Goal: Information Seeking & Learning: Learn about a topic

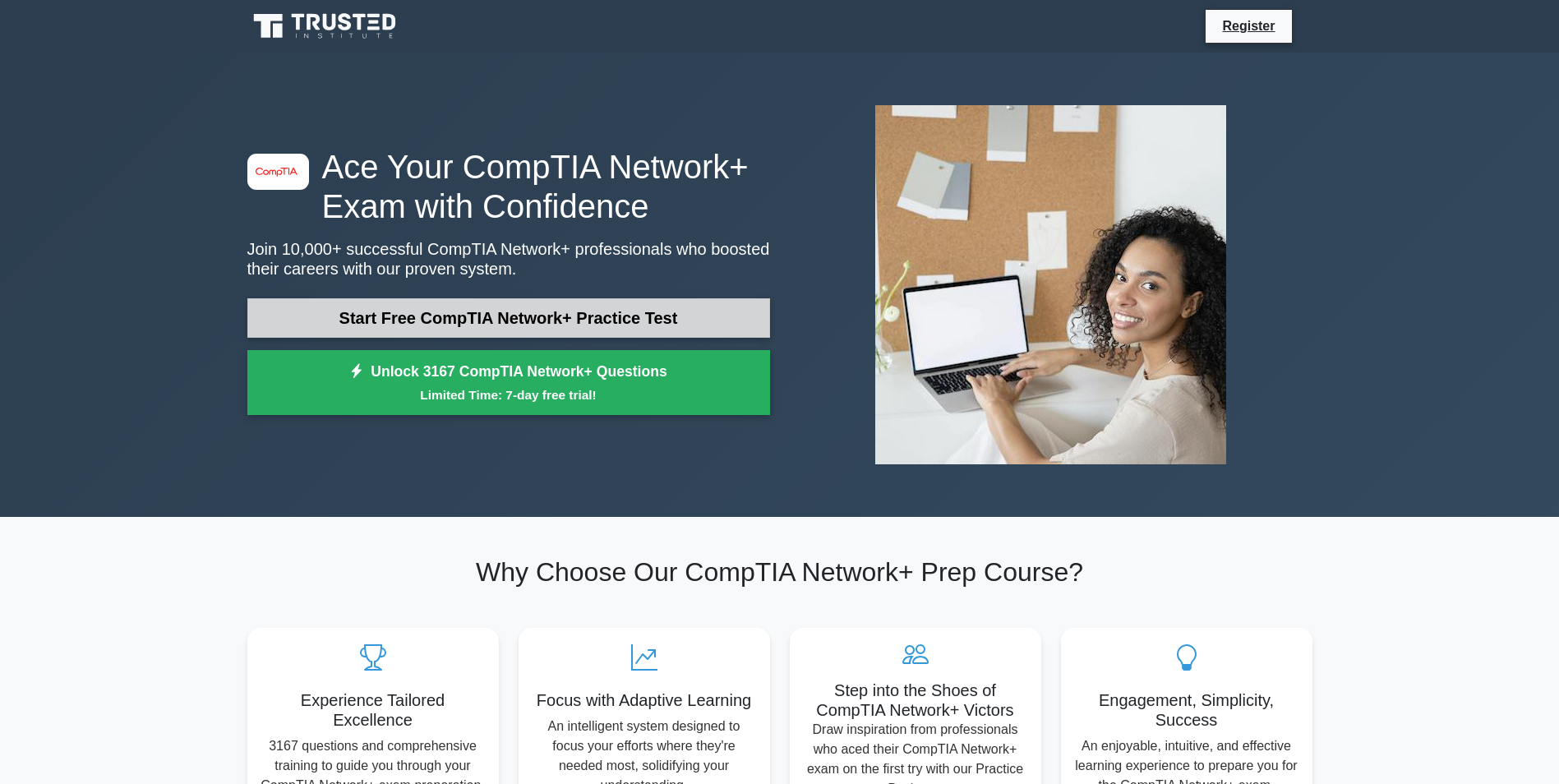
click at [567, 326] on link "Start Free CompTIA Network+ Practice Test" at bounding box center [509, 318] width 523 height 40
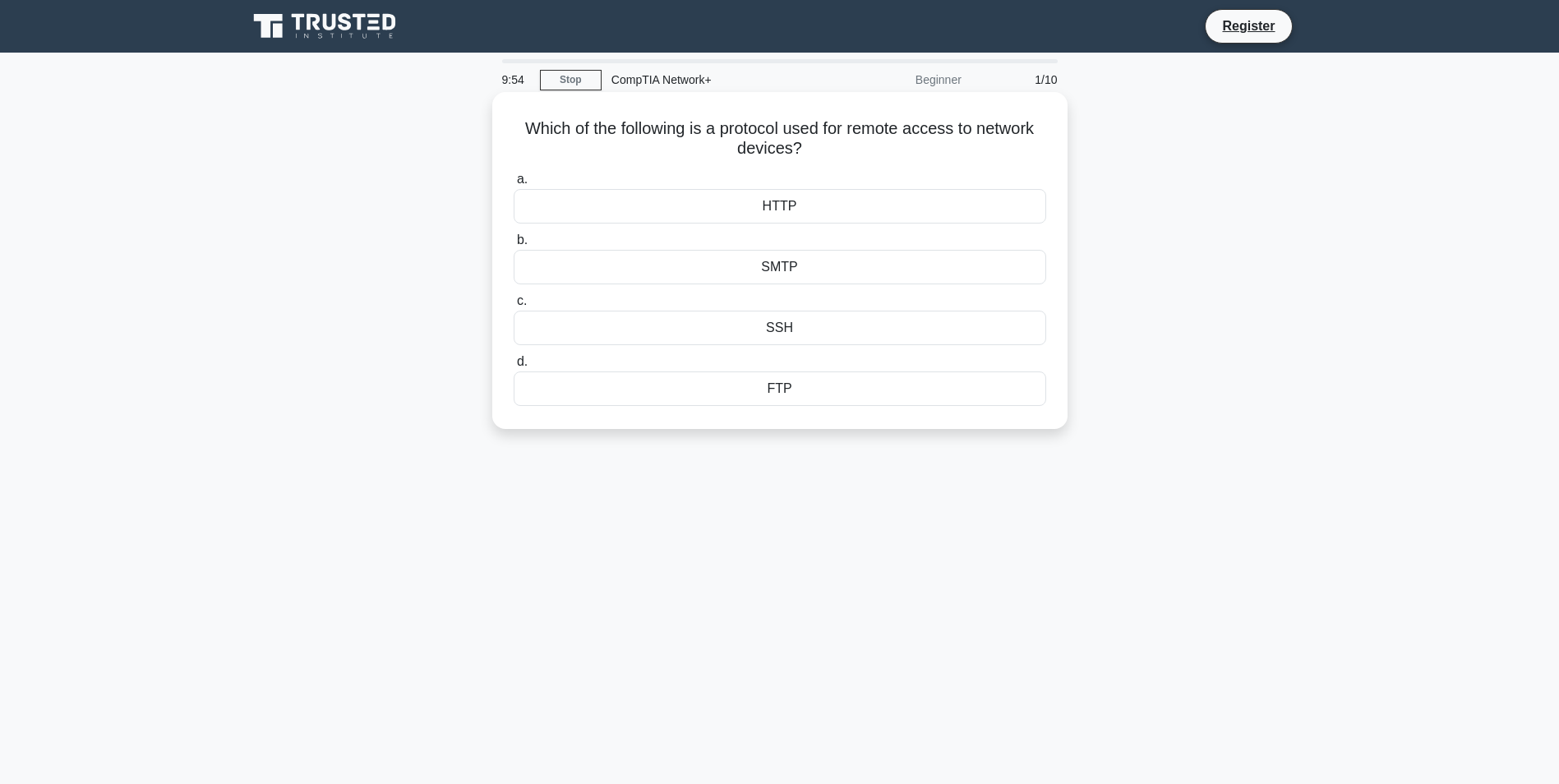
click at [741, 327] on div "SSH" at bounding box center [780, 327] width 533 height 35
click at [514, 307] on input "c. SSH" at bounding box center [514, 301] width 0 height 11
click at [775, 266] on div "IP spoofing" at bounding box center [780, 267] width 533 height 35
click at [514, 246] on input "b. IP spoofing" at bounding box center [514, 240] width 0 height 11
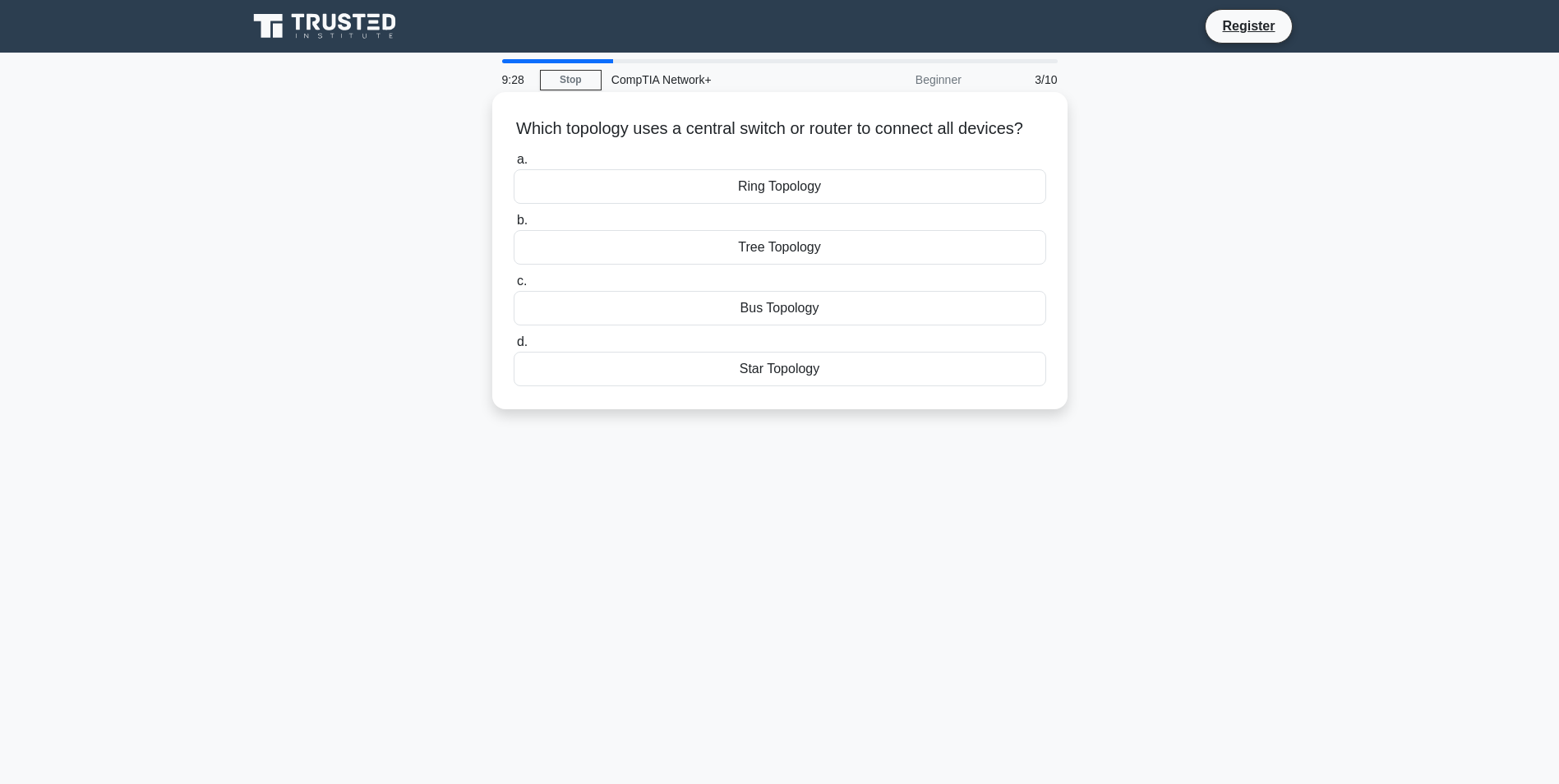
click at [800, 325] on div "Bus Topology" at bounding box center [780, 308] width 533 height 35
click at [514, 287] on input "c. Bus Topology" at bounding box center [514, 281] width 0 height 11
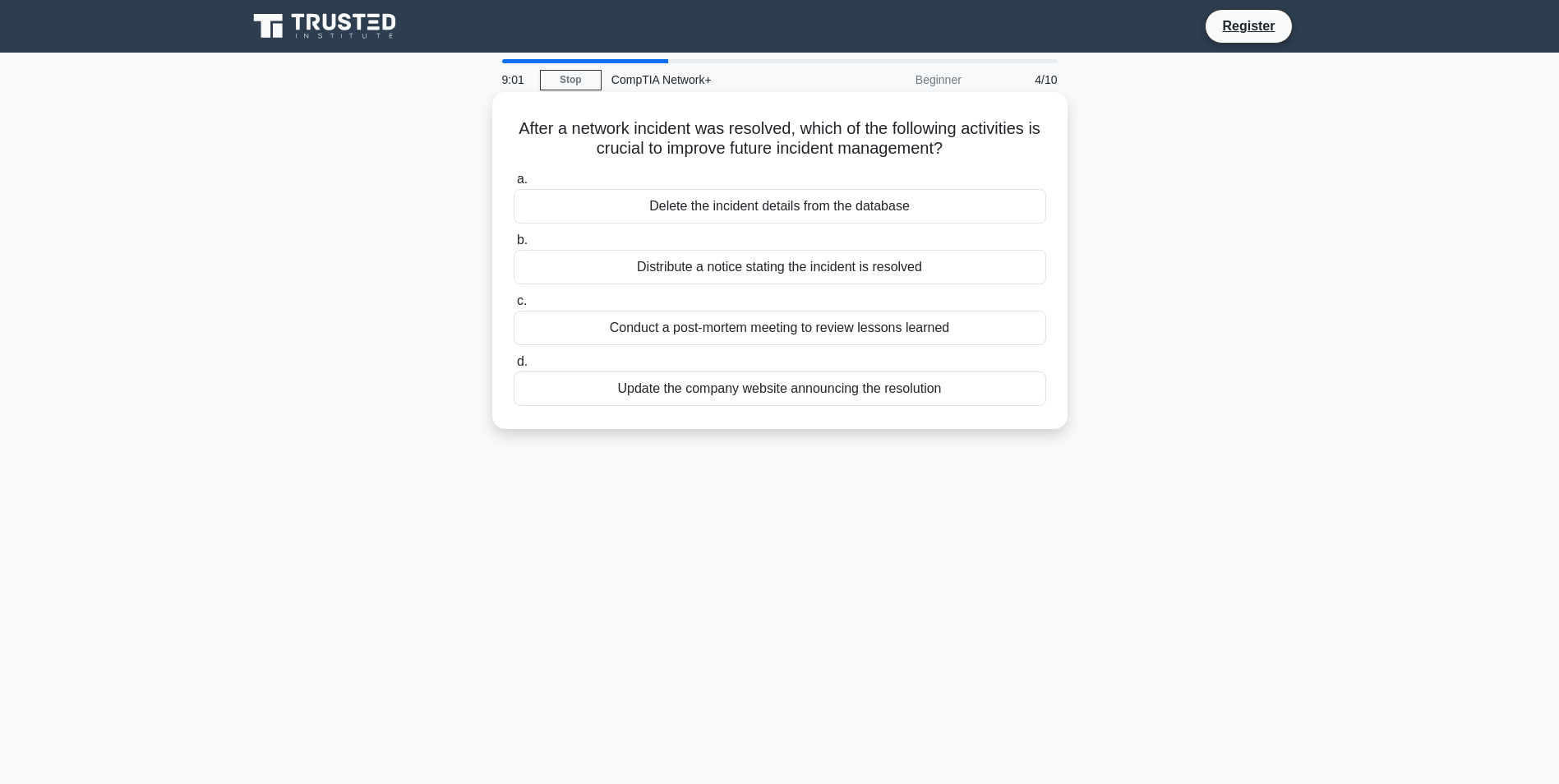
click at [797, 329] on div "Conduct a post-mortem meeting to review lessons learned" at bounding box center [780, 327] width 533 height 35
click at [514, 307] on input "c. Conduct a post-mortem meeting to review lessons learned" at bounding box center [514, 301] width 0 height 11
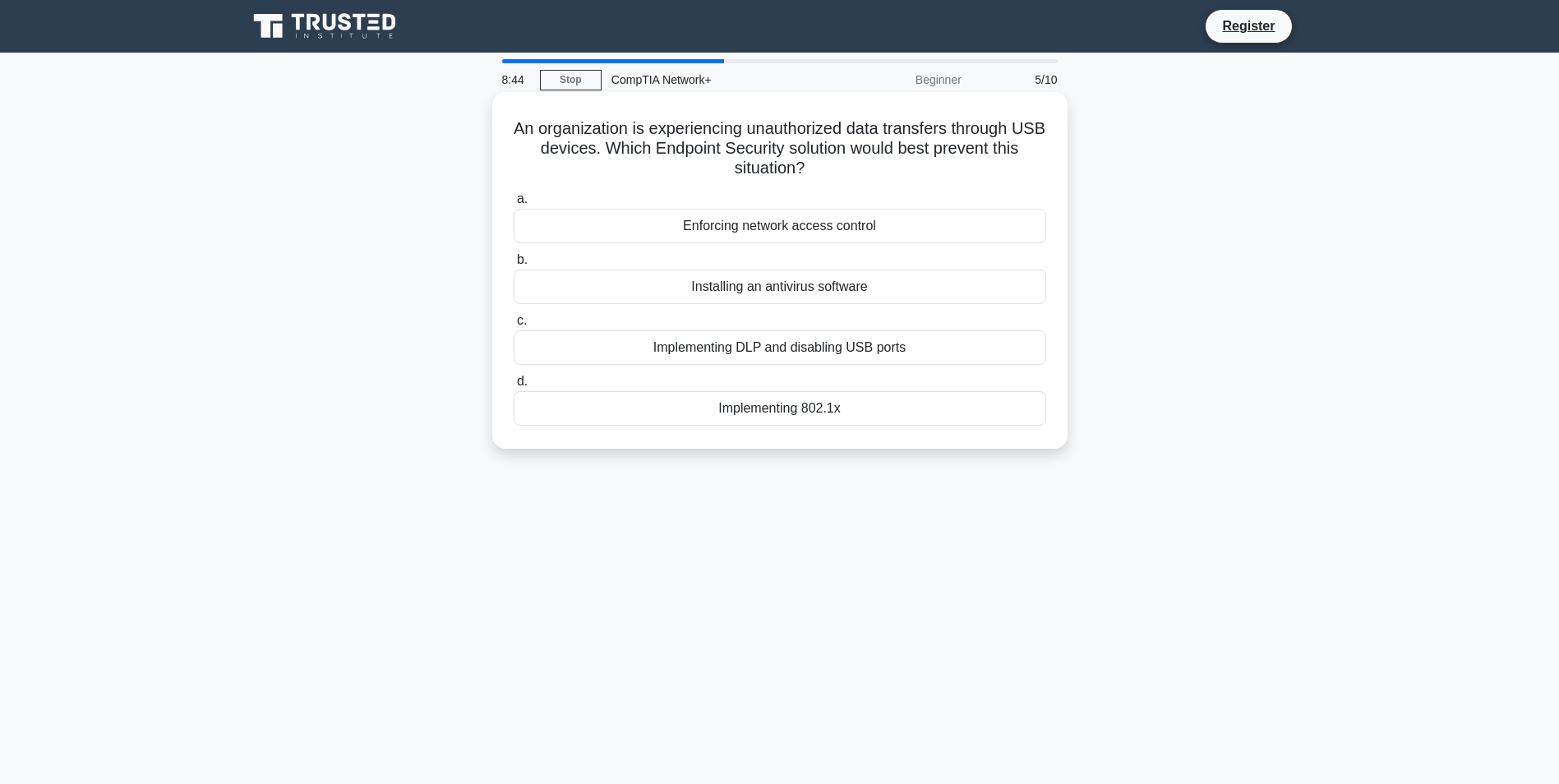
click at [798, 347] on div "Implementing DLP and disabling USB ports" at bounding box center [780, 347] width 533 height 35
click at [514, 326] on input "c. Implementing DLP and disabling USB ports" at bounding box center [514, 320] width 0 height 11
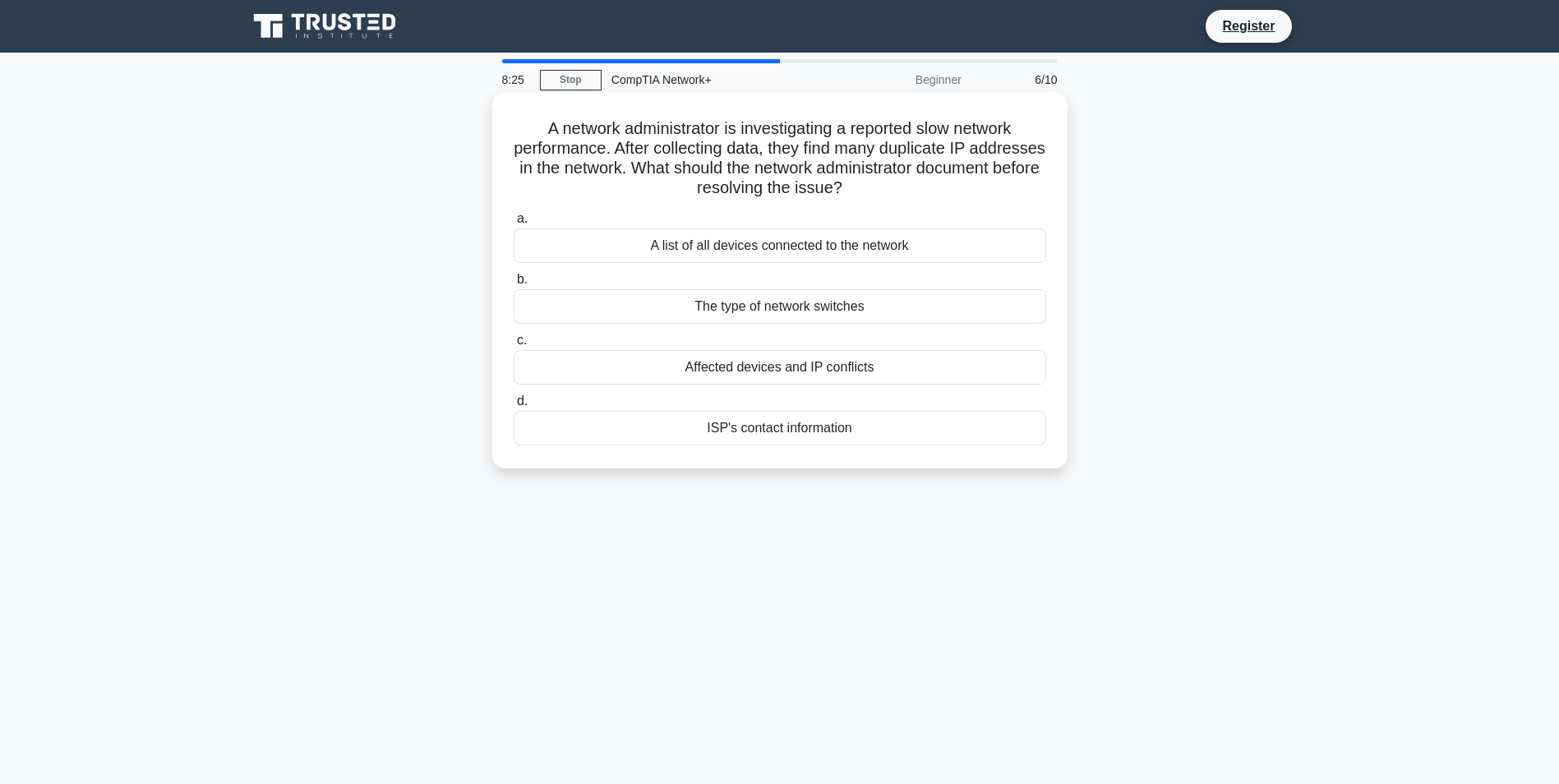
click at [794, 366] on div "Affected devices and IP conflicts" at bounding box center [780, 367] width 533 height 35
click at [514, 346] on input "c. Affected devices and IP conflicts" at bounding box center [514, 340] width 0 height 11
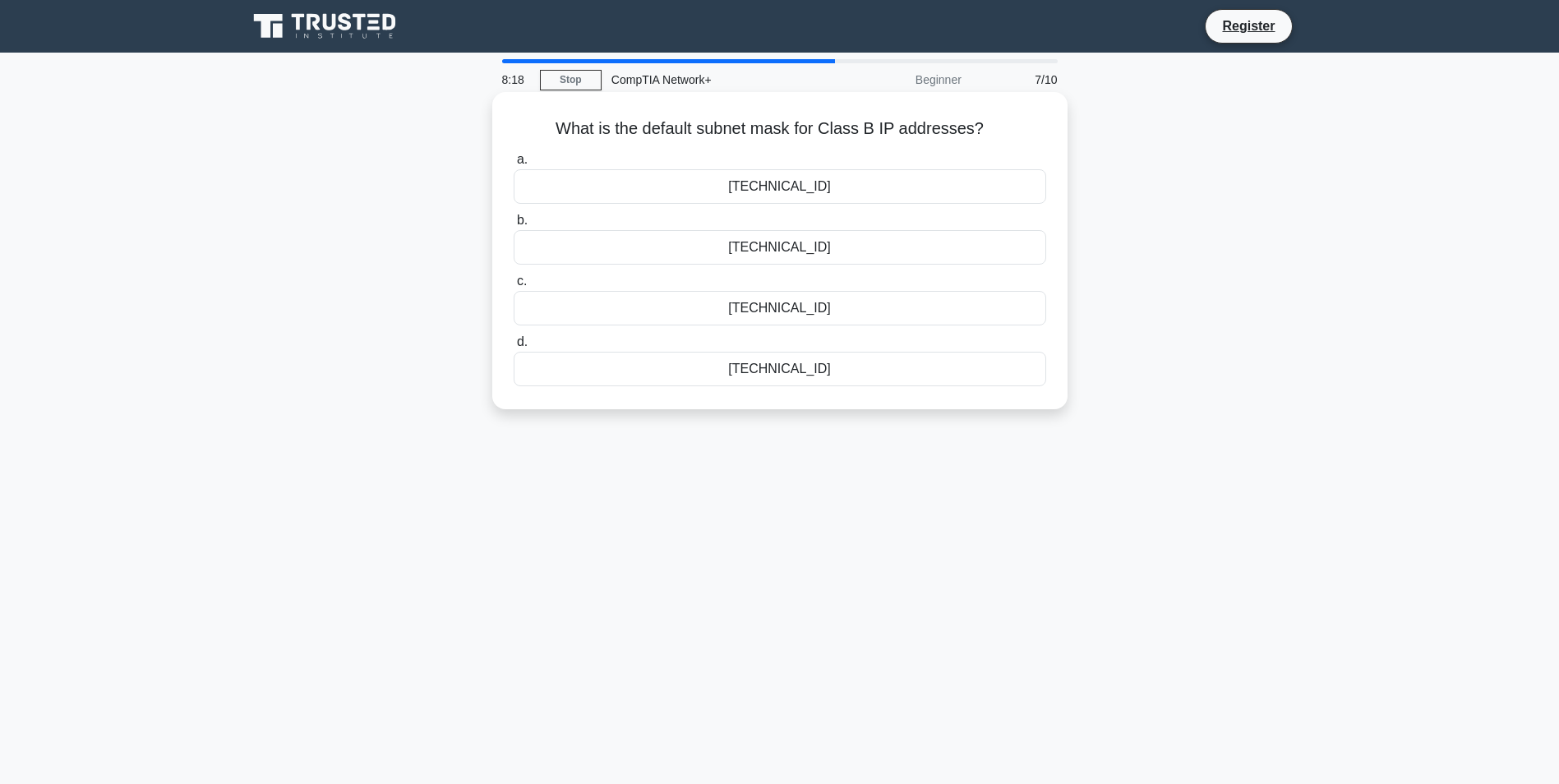
click at [814, 366] on div "255.255.255.0" at bounding box center [780, 369] width 533 height 35
click at [514, 347] on input "d. 255.255.255.0" at bounding box center [514, 342] width 0 height 11
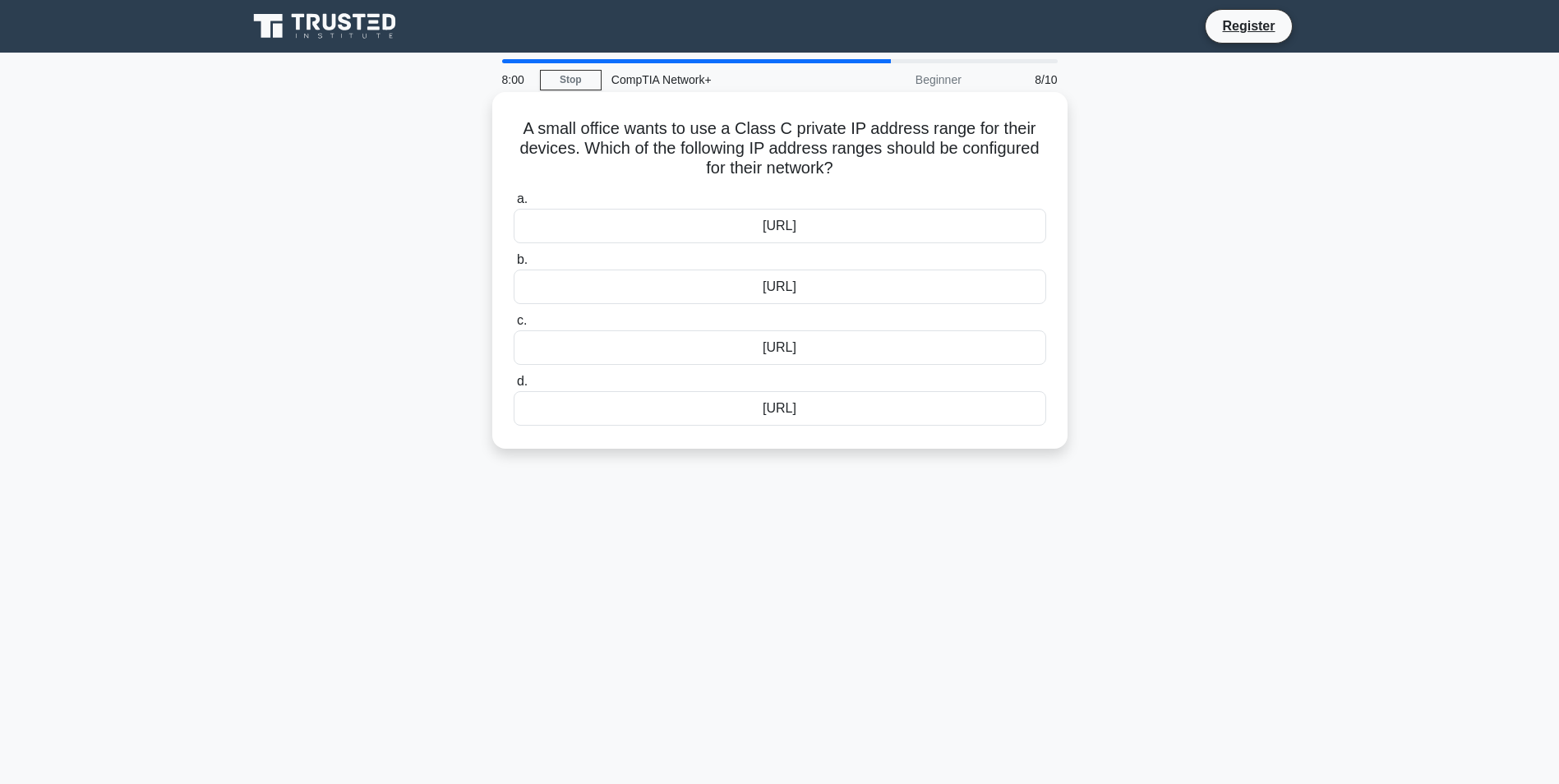
click at [831, 284] on div "192.168.0.0/16" at bounding box center [780, 287] width 533 height 35
click at [514, 265] on input "b. 192.168.0.0/16" at bounding box center [514, 260] width 0 height 11
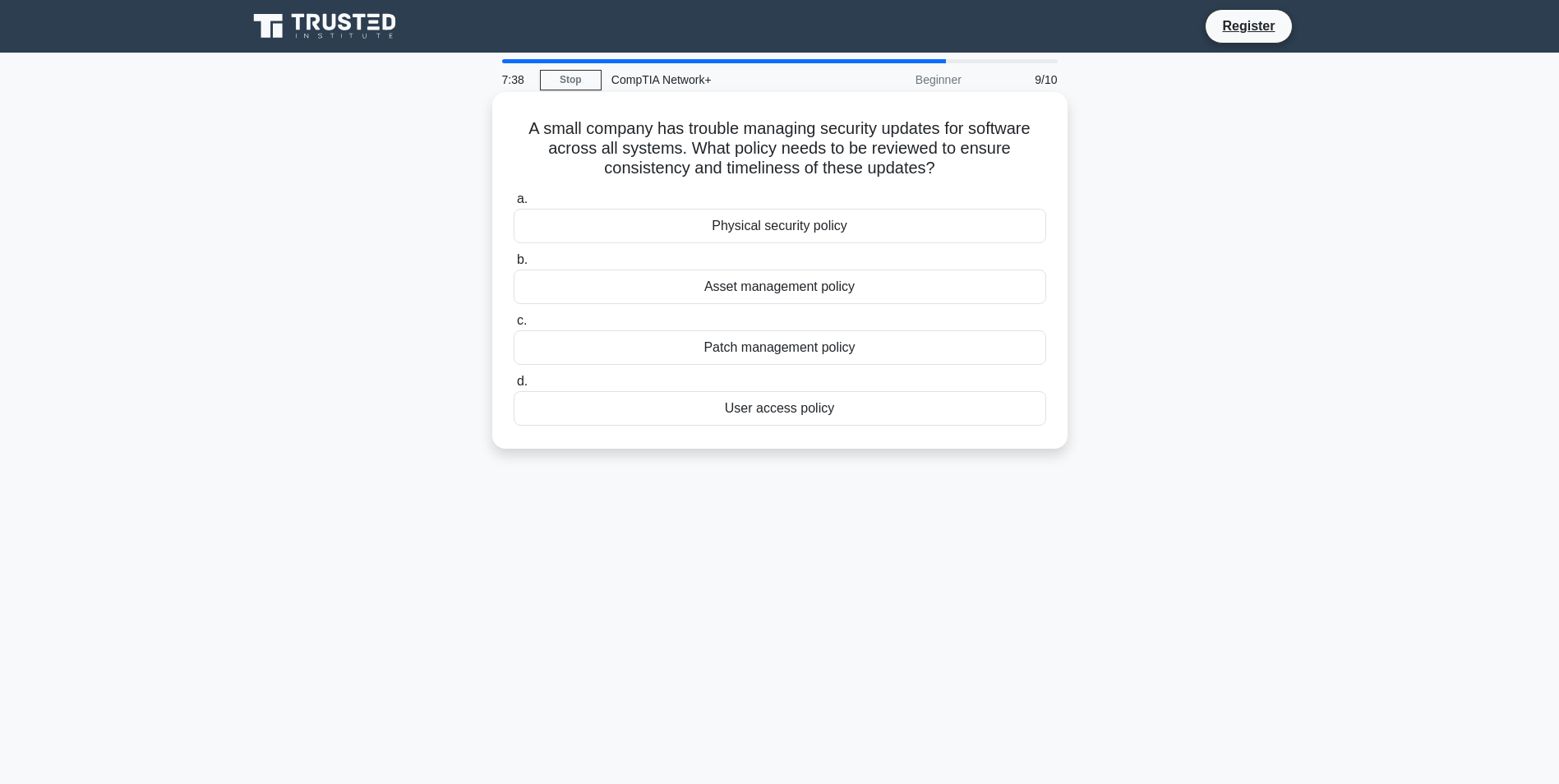
click at [857, 351] on div "Patch management policy" at bounding box center [780, 347] width 533 height 35
click at [514, 326] on input "c. Patch management policy" at bounding box center [514, 320] width 0 height 11
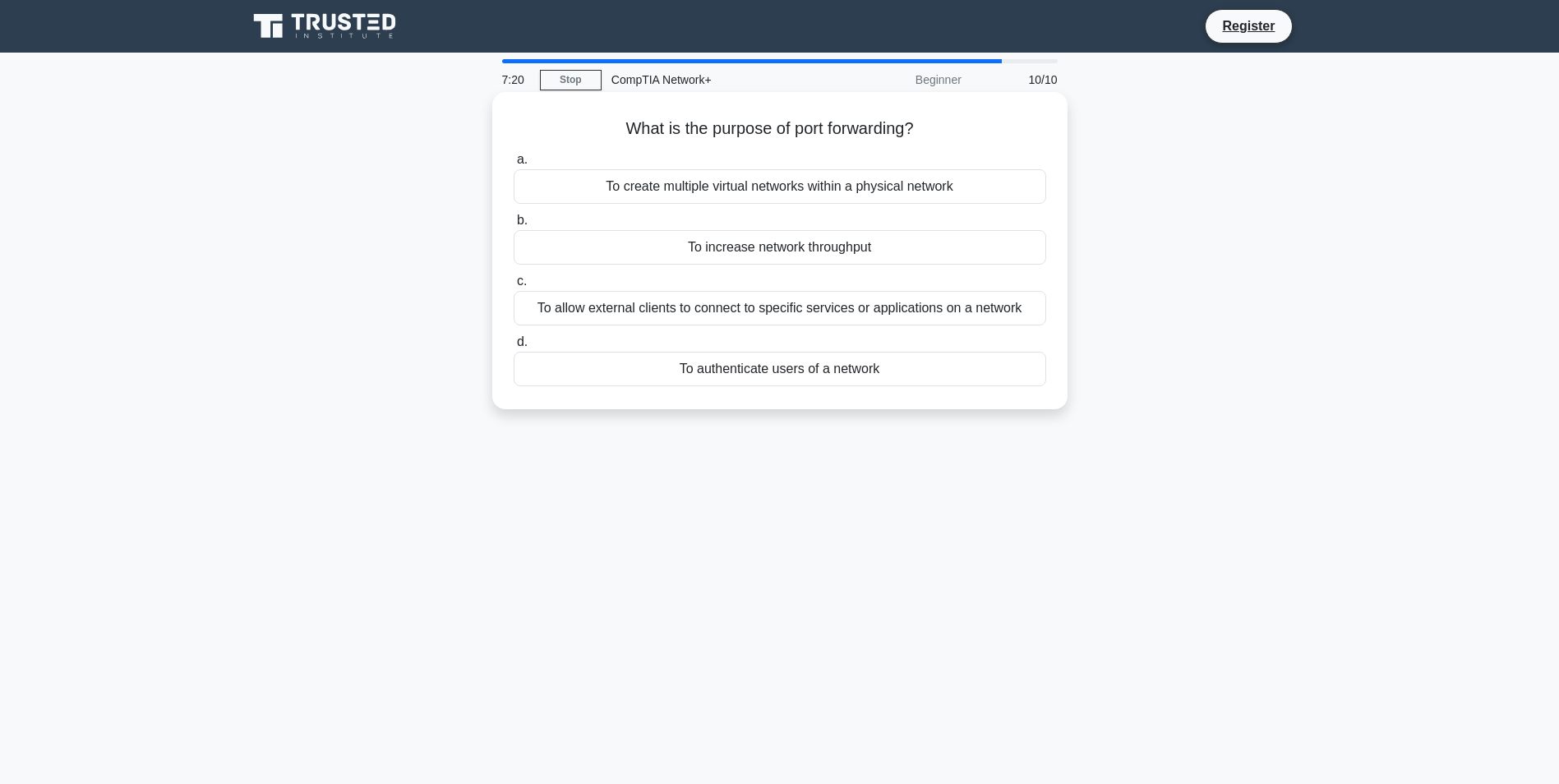
click at [770, 255] on div "To increase network throughput" at bounding box center [780, 247] width 533 height 35
click at [514, 226] on input "b. To increase network throughput" at bounding box center [514, 220] width 0 height 11
